Goal: Navigation & Orientation: Find specific page/section

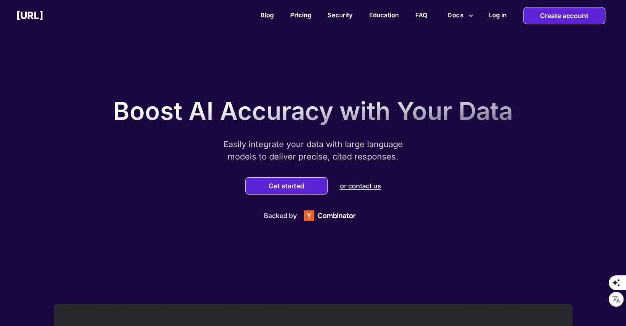
click at [297, 17] on link "Pricing" at bounding box center [300, 15] width 21 height 8
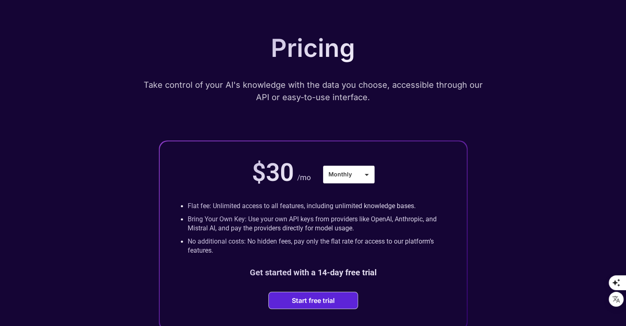
scroll to position [123, 0]
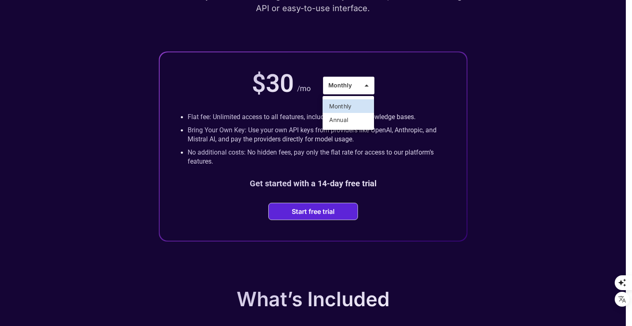
click at [359, 121] on li "Annual" at bounding box center [348, 120] width 51 height 14
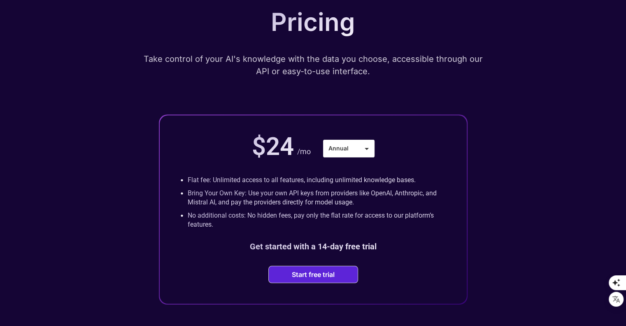
scroll to position [0, 0]
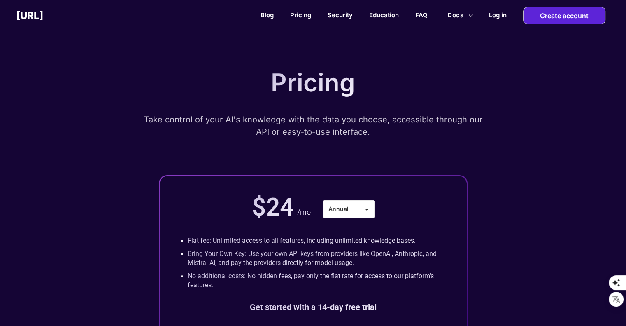
click at [464, 14] on button "Docs" at bounding box center [460, 15] width 33 height 16
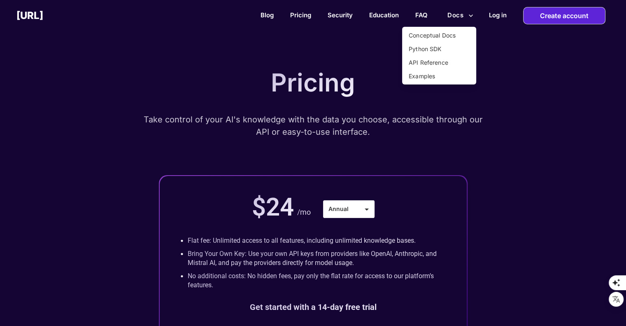
click at [270, 16] on div at bounding box center [313, 163] width 626 height 326
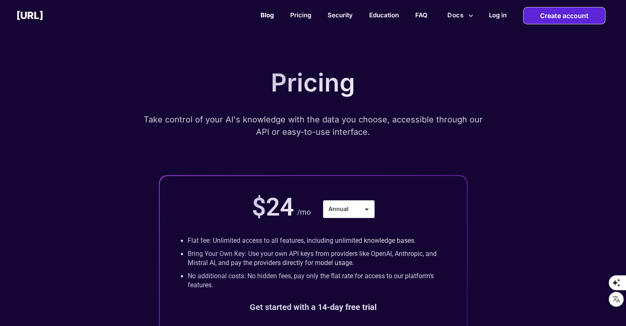
click at [263, 13] on link "Blog" at bounding box center [267, 15] width 13 height 8
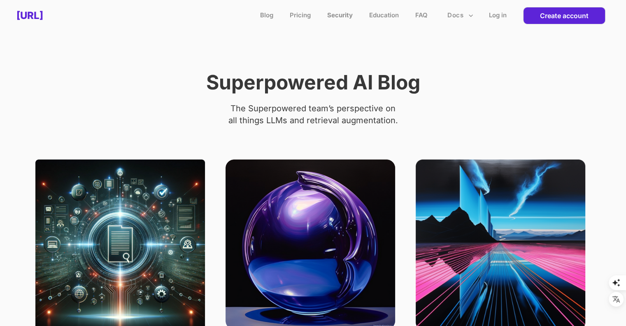
click at [342, 16] on link "Security" at bounding box center [340, 15] width 26 height 8
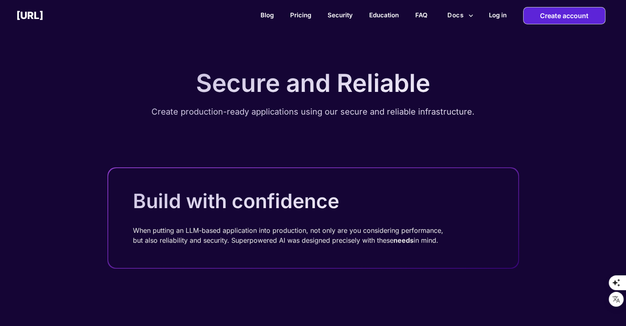
click at [43, 16] on h2 "[URL]" at bounding box center [29, 15] width 27 height 12
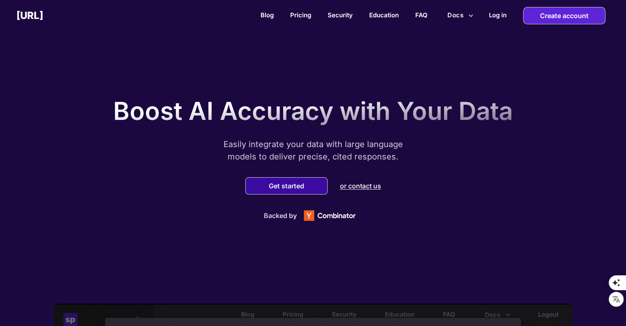
click at [270, 188] on button "Get started" at bounding box center [286, 186] width 40 height 8
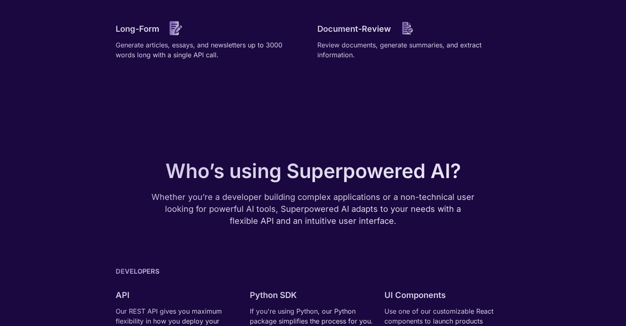
scroll to position [1400, 0]
